Goal: Task Accomplishment & Management: Complete application form

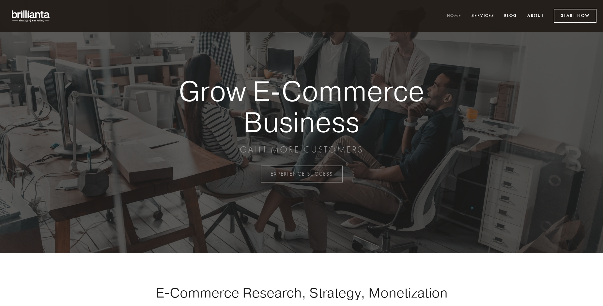
scroll to position [1709, 0]
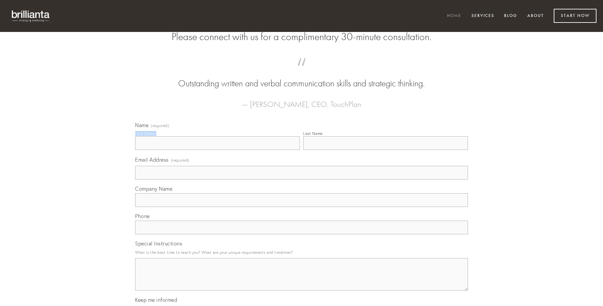
type input "[PERSON_NAME]"
click at [385, 150] on input "Last Name" at bounding box center [385, 143] width 165 height 14
type input "[PERSON_NAME]"
click at [301, 180] on input "Email Address (required)" at bounding box center [301, 173] width 333 height 14
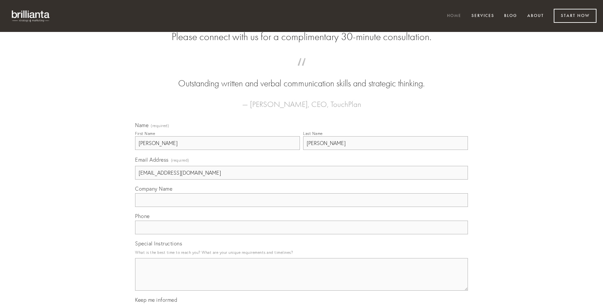
type input "[EMAIL_ADDRESS][DOMAIN_NAME]"
click at [301, 207] on input "Company Name" at bounding box center [301, 200] width 333 height 14
type input "[GEOGRAPHIC_DATA]"
click at [301, 234] on input "text" at bounding box center [301, 228] width 333 height 14
click at [301, 280] on textarea "Special Instructions" at bounding box center [301, 274] width 333 height 33
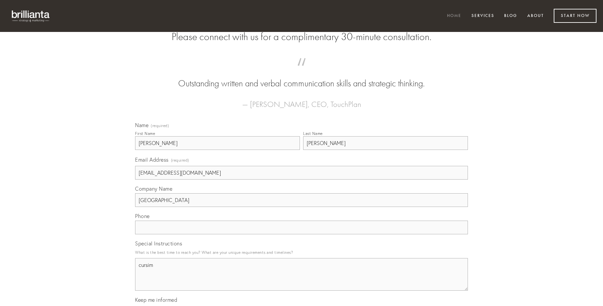
type textarea "cursim"
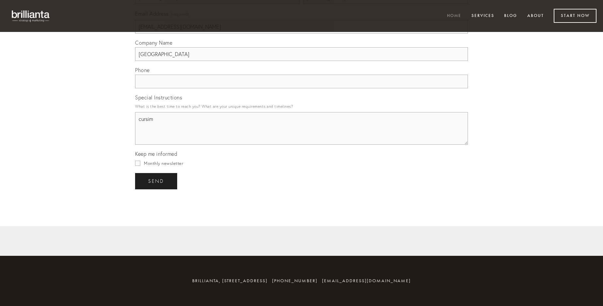
click at [157, 181] on span "send" at bounding box center [156, 181] width 16 height 6
